Goal: Book appointment/travel/reservation

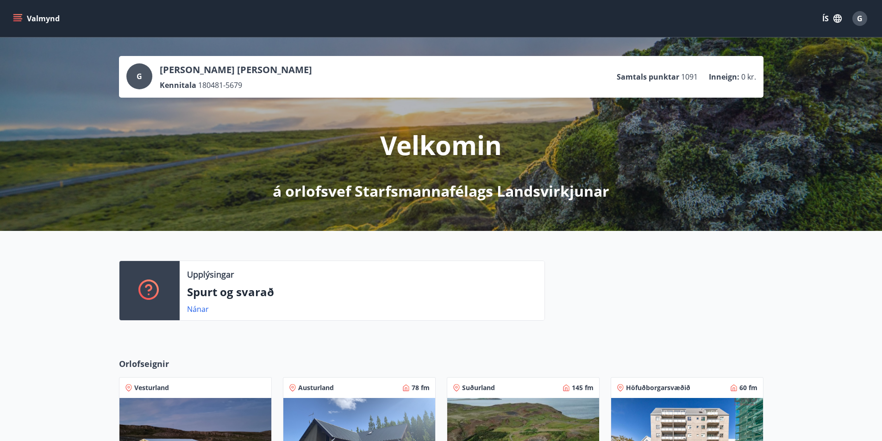
click at [16, 13] on button "Valmynd" at bounding box center [37, 18] width 52 height 17
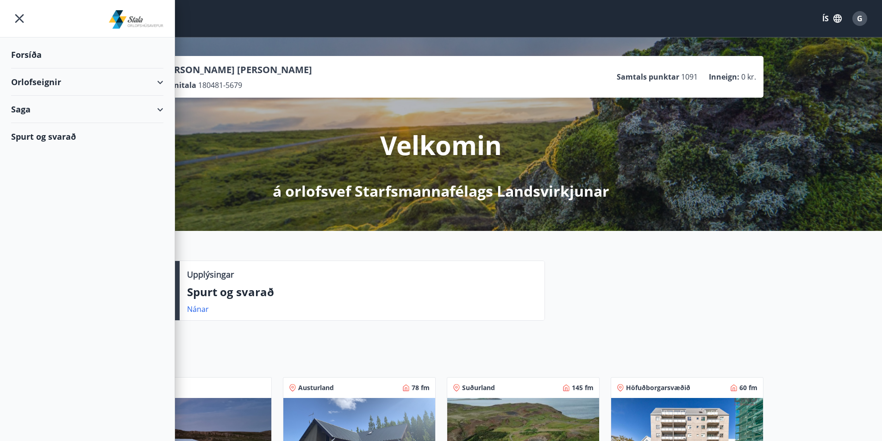
click at [151, 88] on div "Orlofseignir" at bounding box center [87, 82] width 152 height 27
click at [46, 124] on div "Bókunardagatal" at bounding box center [88, 124] width 138 height 19
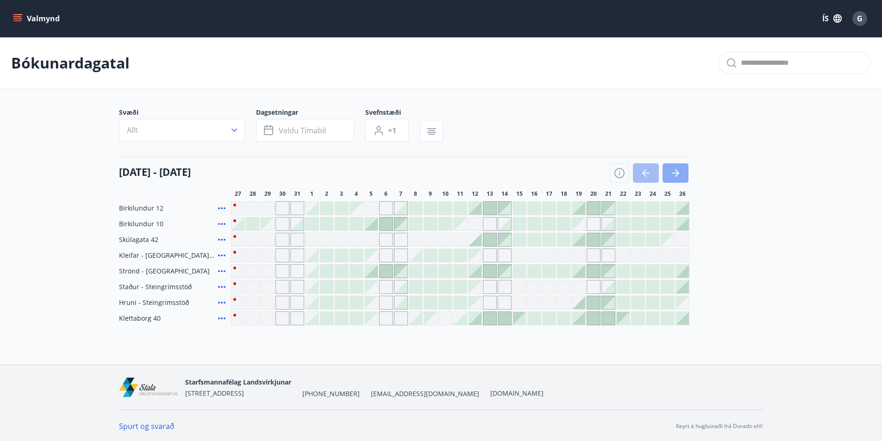
click at [680, 176] on icon "button" at bounding box center [675, 173] width 11 height 11
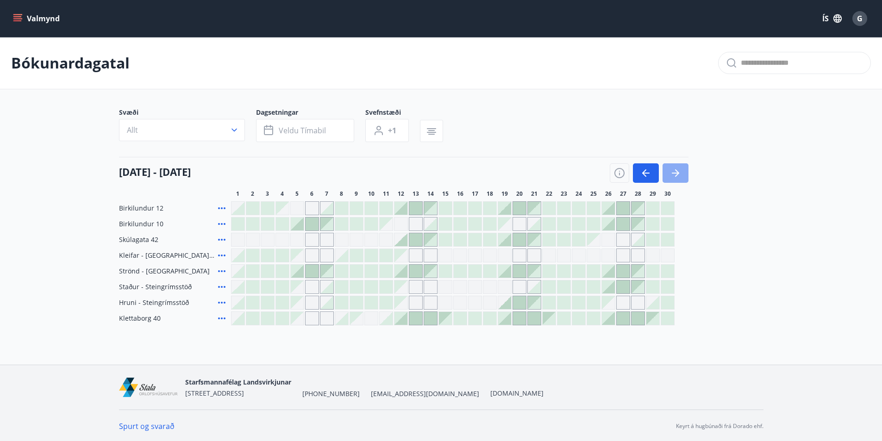
click at [680, 176] on icon "button" at bounding box center [675, 173] width 11 height 11
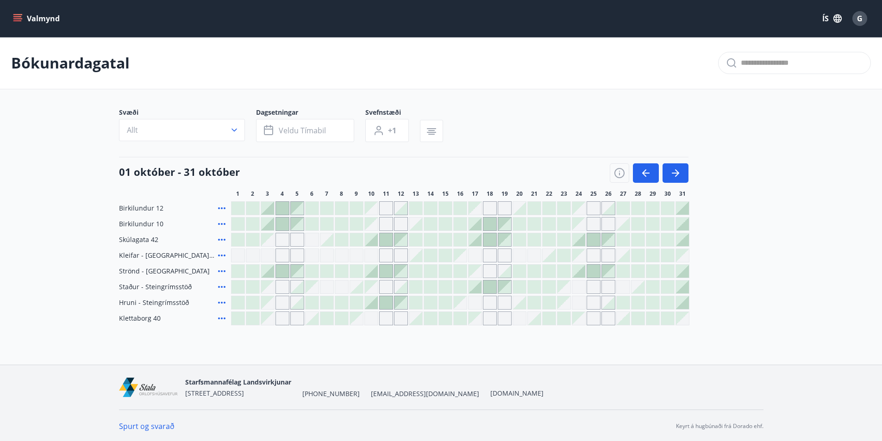
click at [579, 77] on div "Bókunardagatal" at bounding box center [441, 63] width 882 height 52
click at [688, 85] on div "Bókunardagatal" at bounding box center [441, 62] width 882 height 52
